Goal: Information Seeking & Learning: Learn about a topic

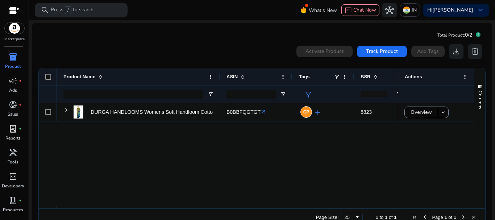
click at [14, 131] on span "lab_profile" at bounding box center [13, 128] width 9 height 9
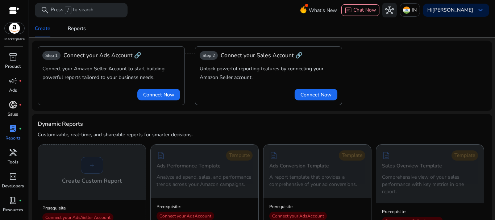
click at [21, 112] on link "donut_small fiber_manual_record Sales" at bounding box center [13, 111] width 26 height 24
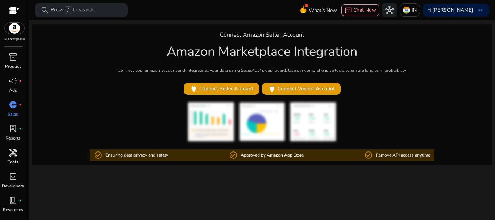
click at [15, 156] on span "handyman" at bounding box center [13, 152] width 9 height 9
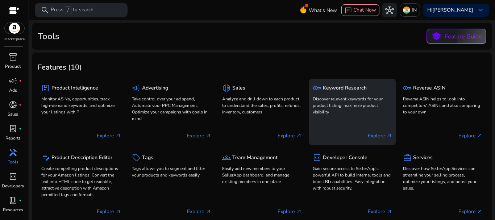
click at [375, 133] on p "Explore arrow_outward" at bounding box center [380, 136] width 24 height 8
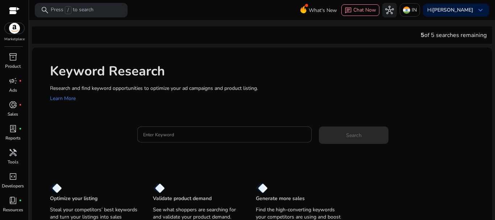
click at [193, 136] on input "Enter Keyword" at bounding box center [224, 134] width 163 height 8
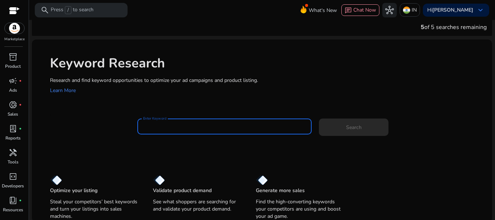
scroll to position [10, 0]
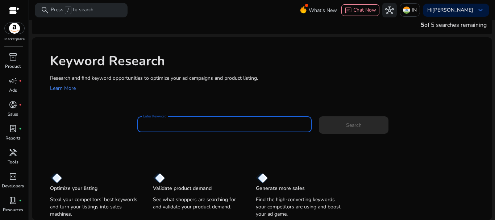
click at [181, 126] on input "Enter Keyword" at bounding box center [224, 124] width 163 height 8
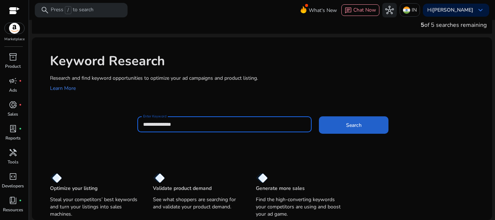
type input "**********"
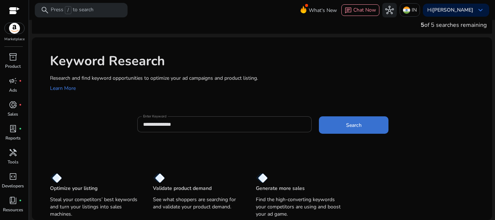
click at [361, 124] on span at bounding box center [354, 124] width 70 height 17
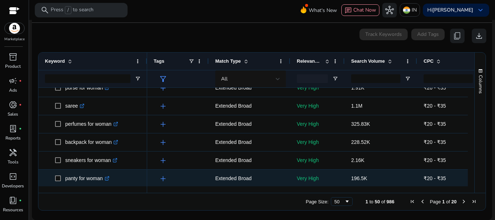
scroll to position [0, 0]
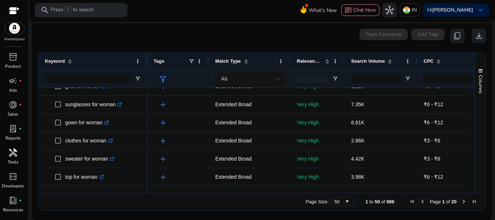
click at [14, 150] on span "handyman" at bounding box center [13, 152] width 9 height 9
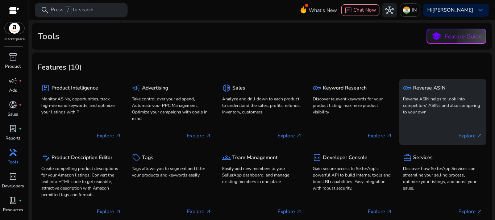
click at [464, 133] on p "Explore arrow_outward" at bounding box center [470, 136] width 24 height 8
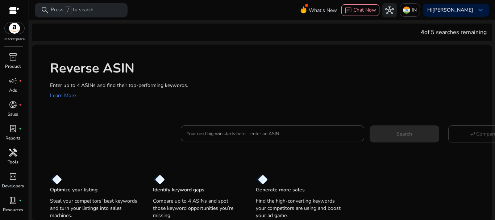
scroll to position [1, 0]
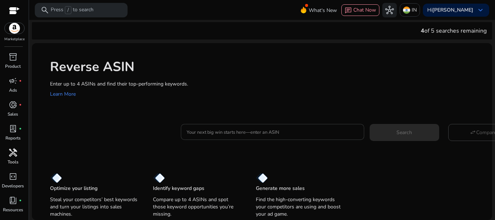
click at [235, 137] on div at bounding box center [273, 132] width 172 height 16
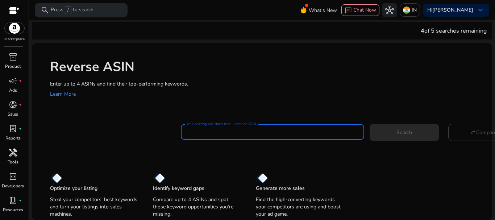
click at [243, 164] on div "Optimize your listing Steal your competitors’ best keywords and turn your listi…" at bounding box center [262, 192] width 460 height 56
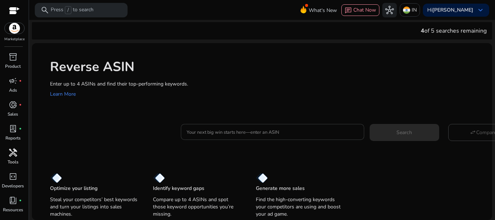
click at [251, 136] on div at bounding box center [273, 132] width 172 height 16
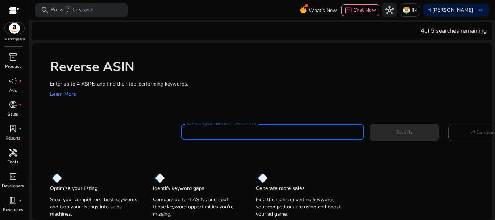
paste input "**********"
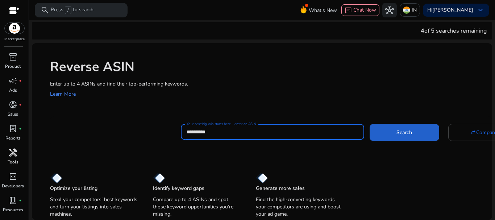
type input "**********"
click at [399, 138] on span at bounding box center [405, 132] width 70 height 17
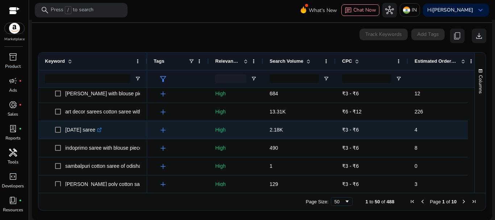
scroll to position [699, 0]
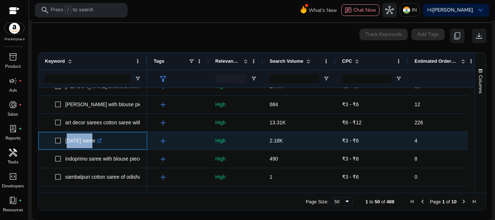
drag, startPoint x: 66, startPoint y: 142, endPoint x: 89, endPoint y: 143, distance: 22.8
click at [89, 143] on p "[DATE] saree .st0{fill:#2c8af8}" at bounding box center [83, 140] width 37 height 15
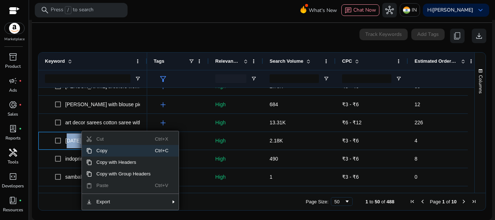
click at [103, 151] on span "Copy" at bounding box center [123, 151] width 63 height 12
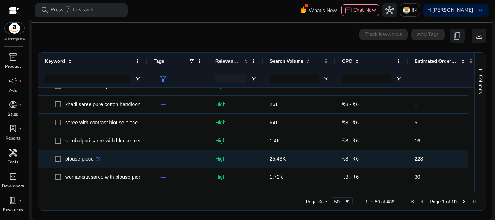
scroll to position [615, 0]
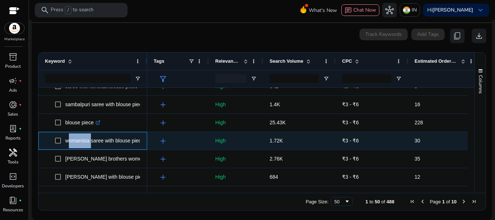
drag, startPoint x: 66, startPoint y: 142, endPoint x: 89, endPoint y: 146, distance: 23.8
click at [89, 146] on p "womanista saree with blouse piece .st0{fill:#2c8af8}" at bounding box center [107, 140] width 85 height 15
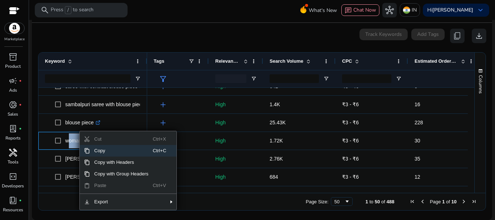
drag, startPoint x: 96, startPoint y: 148, endPoint x: 150, endPoint y: 126, distance: 57.9
click at [97, 148] on span "Copy" at bounding box center [121, 151] width 63 height 12
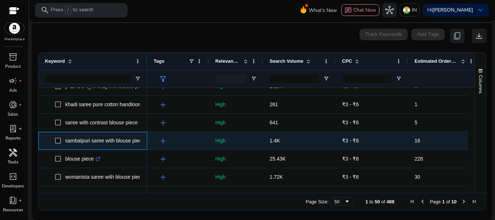
click at [122, 144] on p "sambalpuri saree with blouse piece .st0{fill:#2c8af8}" at bounding box center [108, 140] width 86 height 15
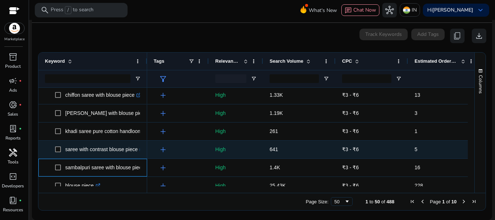
scroll to position [554, 0]
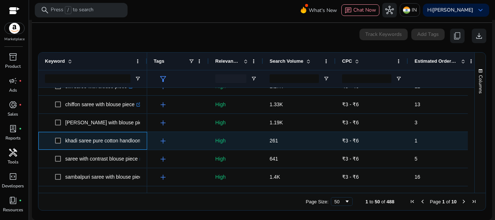
click at [121, 142] on p "khadi saree pure cotton handloom .st0{fill:#2c8af8}" at bounding box center [106, 140] width 83 height 15
drag, startPoint x: 121, startPoint y: 142, endPoint x: 139, endPoint y: 142, distance: 18.5
click at [139, 142] on p "khadi saree pure cotton handloom .st0{fill:#2c8af8}" at bounding box center [106, 140] width 83 height 15
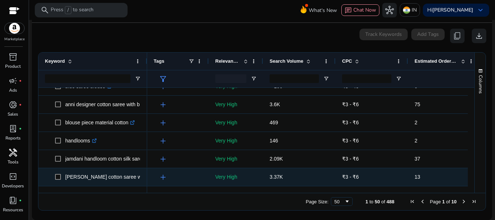
scroll to position [300, 0]
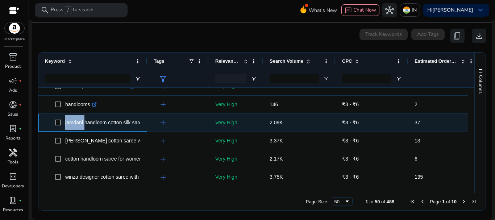
drag, startPoint x: 64, startPoint y: 124, endPoint x: 84, endPoint y: 125, distance: 20.0
click at [84, 125] on span "jamdani handloom cotton silk saree .st0{fill:#2c8af8}" at bounding box center [98, 122] width 86 height 15
copy span "jamdani"
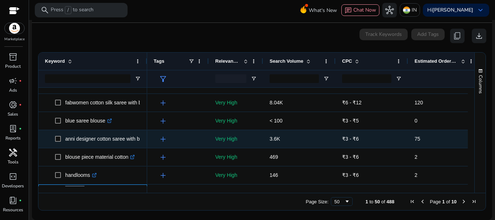
scroll to position [228, 0]
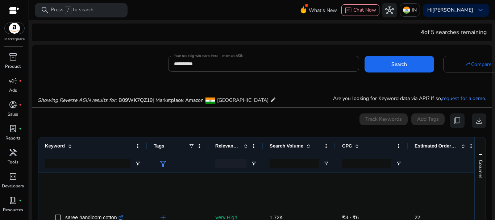
scroll to position [228, 0]
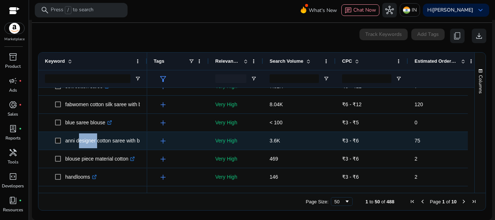
drag, startPoint x: 0, startPoint y: 0, endPoint x: 96, endPoint y: 142, distance: 170.9
click at [96, 142] on p "anni designer cotton saree with blouse piece .st0{fill:#2c8af8}" at bounding box center [118, 140] width 107 height 15
copy p "designer"
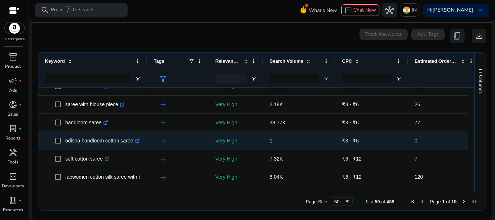
scroll to position [119, 0]
drag, startPoint x: 78, startPoint y: 142, endPoint x: 117, endPoint y: 145, distance: 39.2
click at [117, 145] on p "saree with blouse piece .st0{fill:#2c8af8}" at bounding box center [94, 140] width 59 height 15
copy p "with blouse piece"
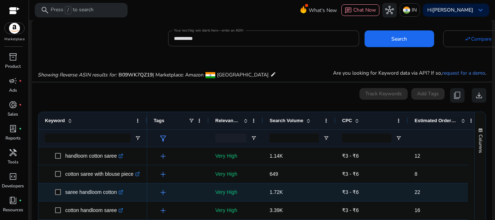
scroll to position [12, 0]
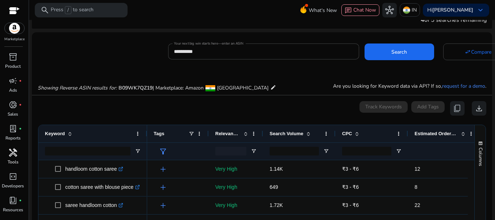
click at [13, 155] on span "handyman" at bounding box center [13, 152] width 9 height 9
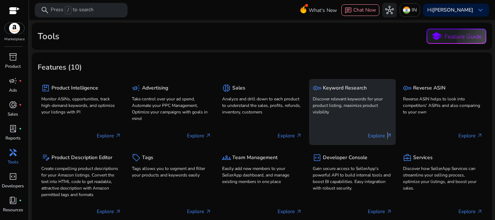
drag, startPoint x: 385, startPoint y: 133, endPoint x: 384, endPoint y: 128, distance: 4.4
click at [384, 128] on div "Explore arrow_outward" at bounding box center [353, 133] width 80 height 18
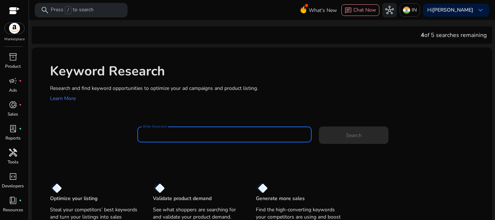
click at [200, 135] on input "Enter Keyword" at bounding box center [224, 134] width 163 height 8
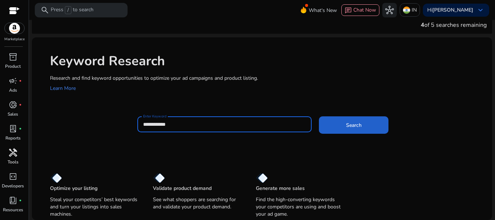
type input "**********"
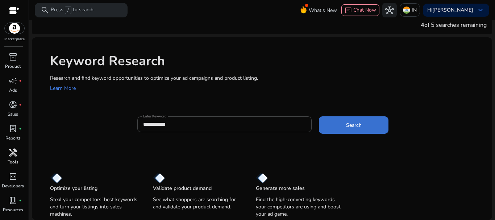
click at [372, 130] on span at bounding box center [354, 124] width 70 height 17
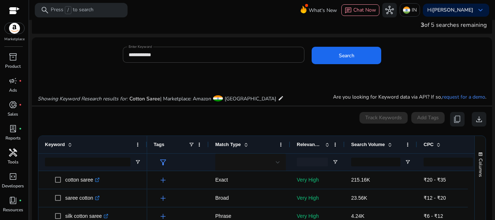
click at [68, 55] on div "**********" at bounding box center [259, 59] width 454 height 24
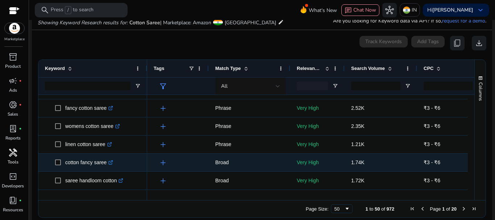
scroll to position [0, 0]
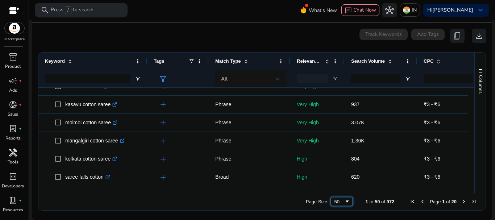
click at [344, 201] on span "Page Size" at bounding box center [347, 202] width 6 height 6
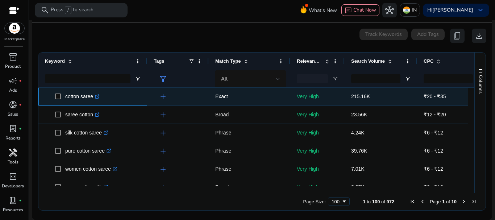
drag, startPoint x: 64, startPoint y: 97, endPoint x: 80, endPoint y: 99, distance: 15.3
click at [80, 99] on span "cotton saree .st0{fill:#2c8af8}" at bounding box center [98, 96] width 86 height 15
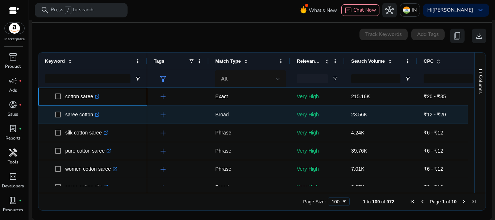
copy span "cotton"
click at [117, 122] on span "saree cotton .st0{fill:#2c8af8}" at bounding box center [98, 114] width 86 height 15
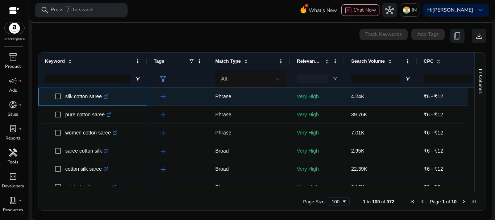
drag, startPoint x: 65, startPoint y: 97, endPoint x: 70, endPoint y: 97, distance: 4.3
click at [70, 97] on p "silk cotton saree .st0{fill:#2c8af8}" at bounding box center [86, 96] width 43 height 15
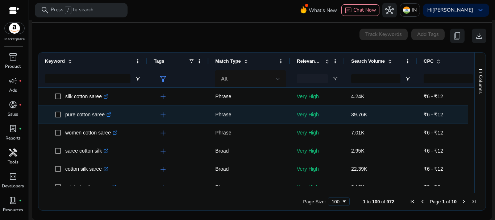
click at [75, 122] on div "pure cotton saree .st0{fill:#2c8af8}" at bounding box center [93, 114] width 96 height 17
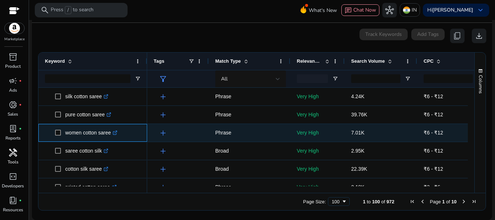
drag, startPoint x: 64, startPoint y: 134, endPoint x: 81, endPoint y: 134, distance: 16.7
click at [81, 134] on span "women cotton saree .st0{fill:#2c8af8}" at bounding box center [98, 132] width 86 height 15
copy span "women"
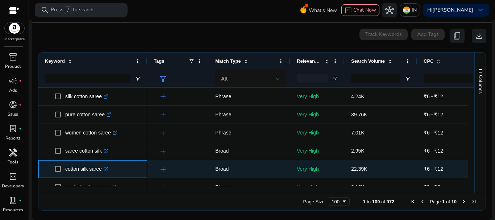
click at [86, 177] on div "cotton silk saree .st0{fill:#2c8af8}" at bounding box center [93, 168] width 96 height 17
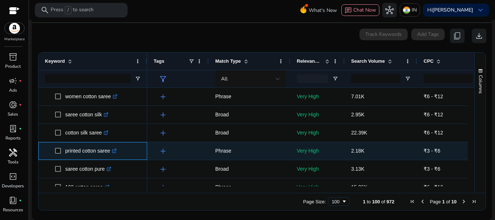
drag, startPoint x: 65, startPoint y: 154, endPoint x: 81, endPoint y: 154, distance: 16.3
click at [81, 154] on span "printed cotton saree .st0{fill:#2c8af8}" at bounding box center [98, 150] width 86 height 15
copy span "printed"
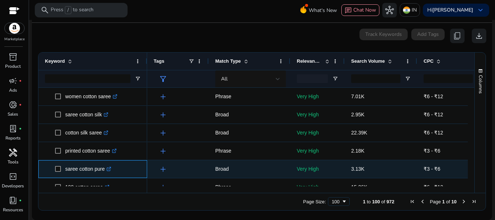
click at [124, 175] on span "saree cotton pure .st0{fill:#2c8af8}" at bounding box center [98, 169] width 86 height 15
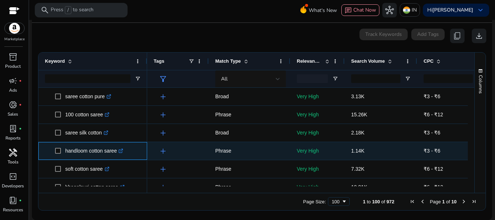
drag, startPoint x: 64, startPoint y: 153, endPoint x: 87, endPoint y: 155, distance: 22.1
click at [87, 155] on span "handloom cotton saree .st0{fill:#2c8af8}" at bounding box center [98, 150] width 86 height 15
copy span "handloom"
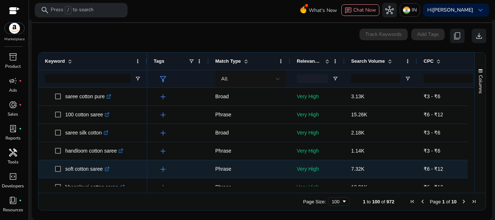
click at [135, 172] on span "soft cotton saree .st0{fill:#2c8af8}" at bounding box center [98, 169] width 86 height 15
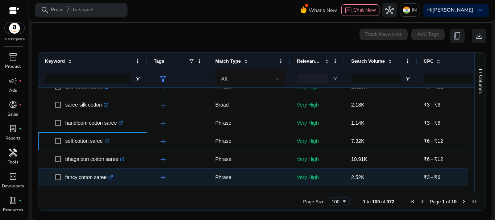
scroll to position [181, 0]
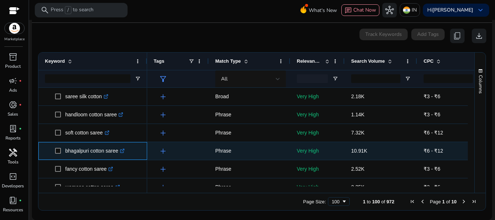
drag, startPoint x: 65, startPoint y: 152, endPoint x: 89, endPoint y: 151, distance: 24.3
click at [89, 151] on span "bhagalpuri cotton saree .st0{fill:#2c8af8}" at bounding box center [98, 150] width 86 height 15
copy span "bhagalpuri"
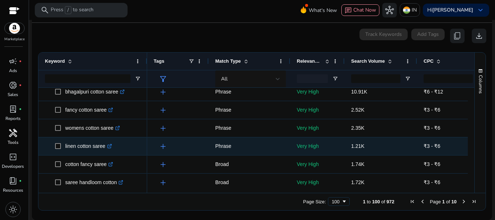
scroll to position [254, 0]
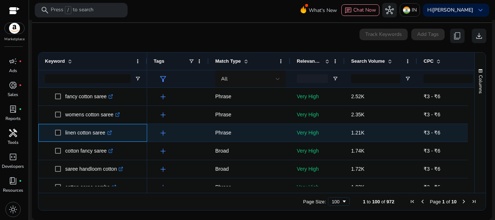
drag, startPoint x: 66, startPoint y: 134, endPoint x: 76, endPoint y: 133, distance: 10.6
click at [76, 133] on p "linen cotton saree .st0{fill:#2c8af8}" at bounding box center [88, 132] width 47 height 15
copy p "linen"
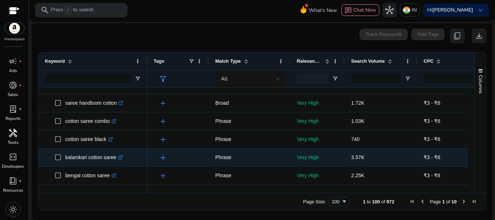
scroll to position [326, 0]
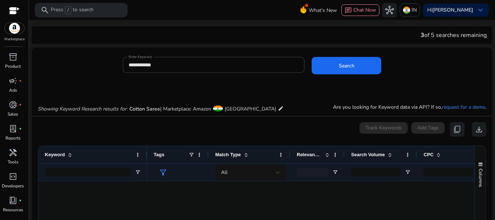
scroll to position [326, 0]
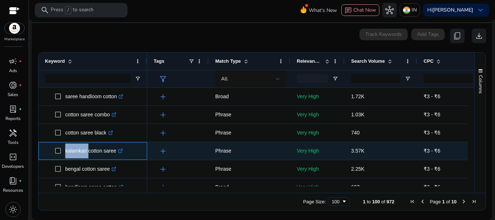
drag, startPoint x: 64, startPoint y: 153, endPoint x: 86, endPoint y: 155, distance: 21.9
click at [86, 155] on span "kalamkari cotton saree .st0{fill:#2c8af8}" at bounding box center [98, 150] width 86 height 15
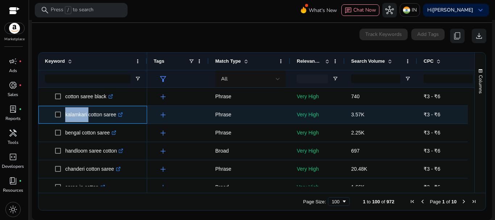
scroll to position [362, 0]
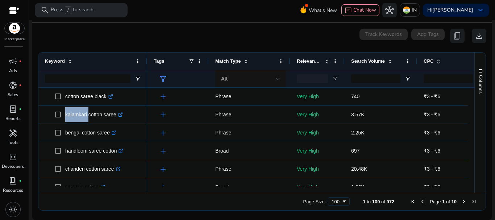
drag, startPoint x: 104, startPoint y: 204, endPoint x: 105, endPoint y: 200, distance: 4.0
click at [104, 203] on div "Page Size: 100 1 to 100 of 972 Page 1 of 10" at bounding box center [261, 201] width 447 height 17
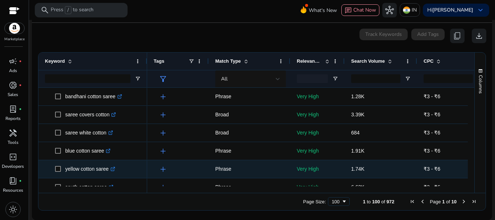
scroll to position [0, 0]
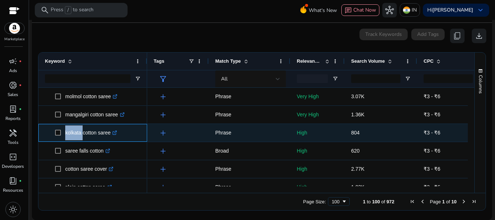
drag, startPoint x: 64, startPoint y: 133, endPoint x: 80, endPoint y: 136, distance: 16.2
click at [80, 136] on span "kolkata cotton saree .st0{fill:#2c8af8}" at bounding box center [98, 132] width 86 height 15
copy span "kolkata"
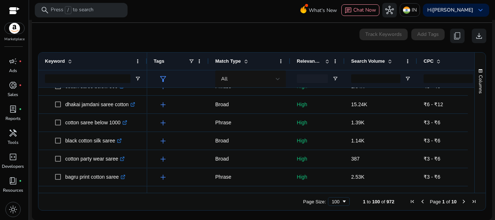
click at [461, 200] on span "Next Page" at bounding box center [464, 202] width 6 height 6
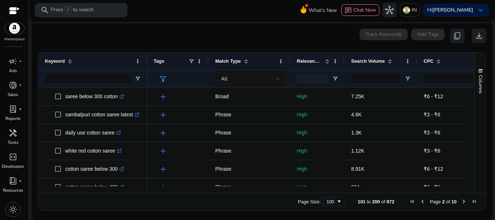
click at [461, 200] on span "Next Page" at bounding box center [464, 202] width 6 height 6
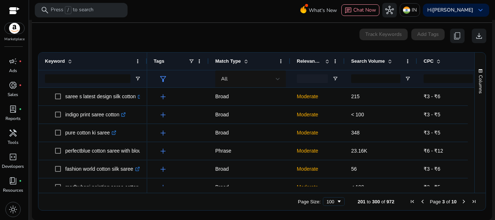
click at [461, 200] on span "Next Page" at bounding box center [464, 202] width 6 height 6
